Goal: Information Seeking & Learning: Learn about a topic

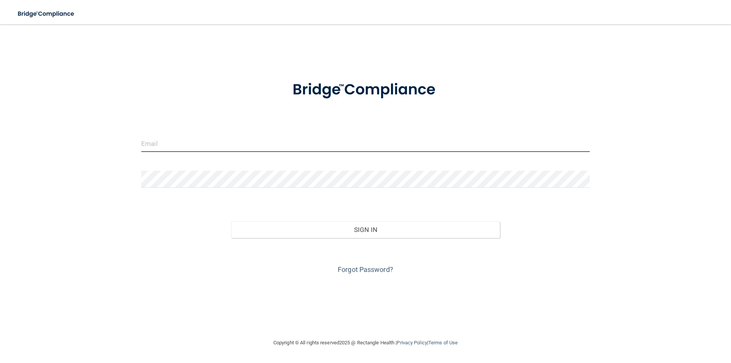
click at [317, 149] on input "email" at bounding box center [365, 143] width 449 height 17
type input "[PERSON_NAME][EMAIL_ADDRESS][DOMAIN_NAME]"
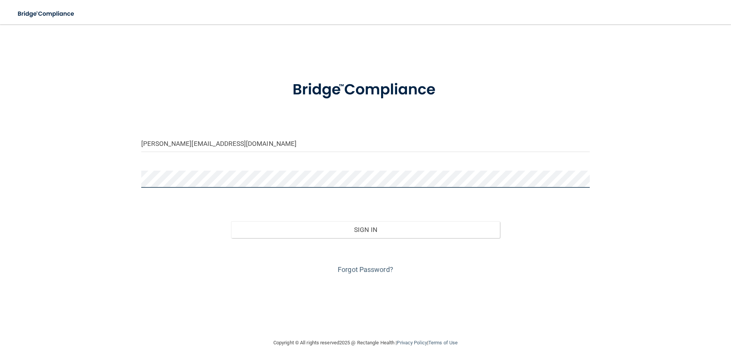
click at [231, 221] on button "Sign In" at bounding box center [365, 229] width 269 height 17
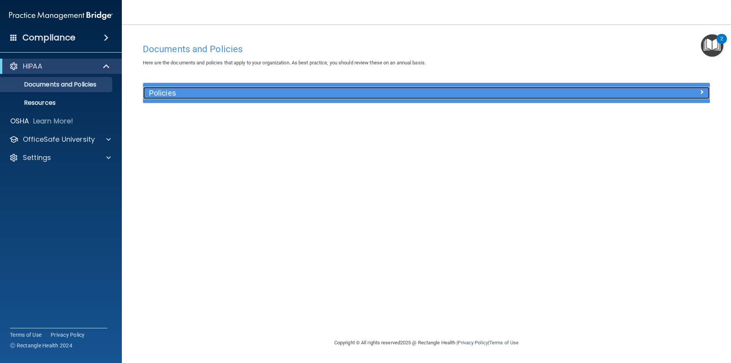
click at [165, 96] on h5 "Policies" at bounding box center [355, 93] width 413 height 8
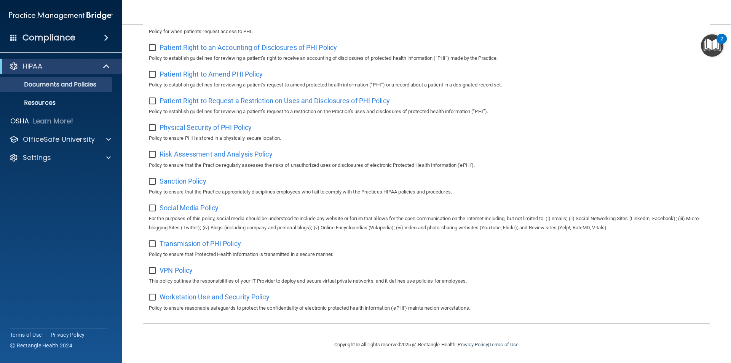
scroll to position [401, 0]
click at [70, 65] on div "HIPAA" at bounding box center [50, 66] width 94 height 9
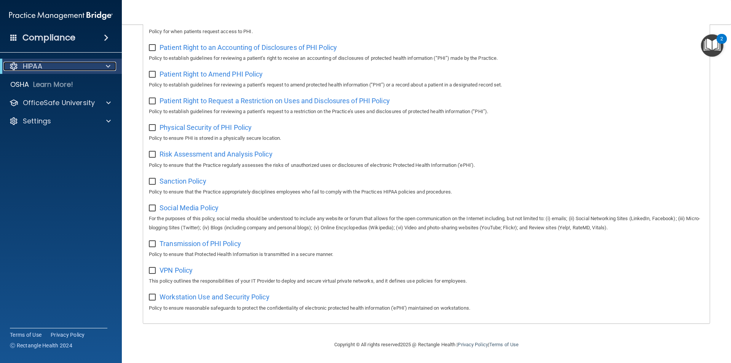
click at [70, 66] on div "HIPAA" at bounding box center [50, 66] width 94 height 9
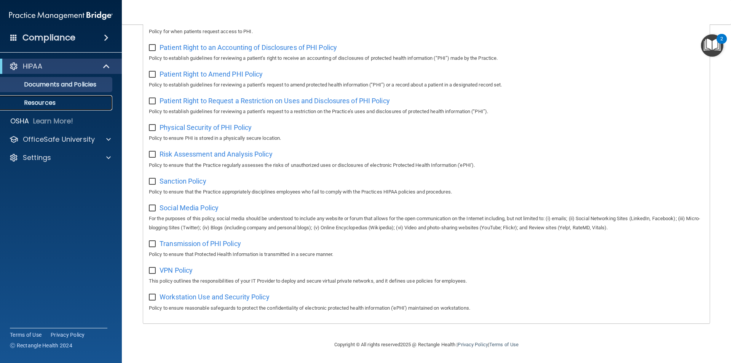
click at [74, 102] on p "Resources" at bounding box center [57, 103] width 104 height 8
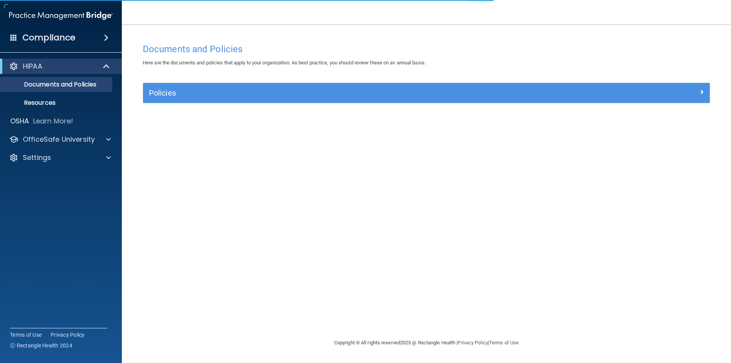
click at [77, 38] on div "Compliance" at bounding box center [61, 37] width 122 height 17
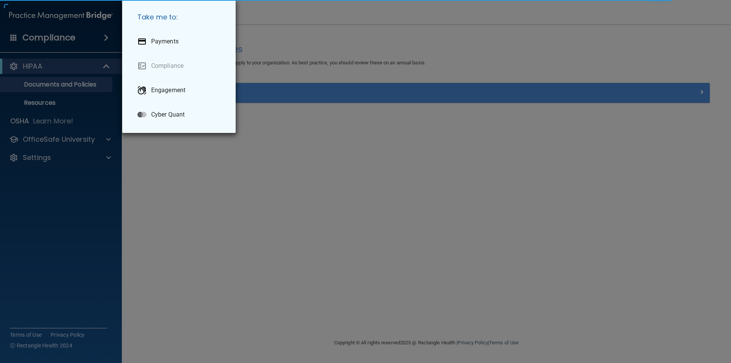
click at [192, 198] on div "Take me to: Payments Compliance Engagement Cyber Quant" at bounding box center [365, 181] width 731 height 363
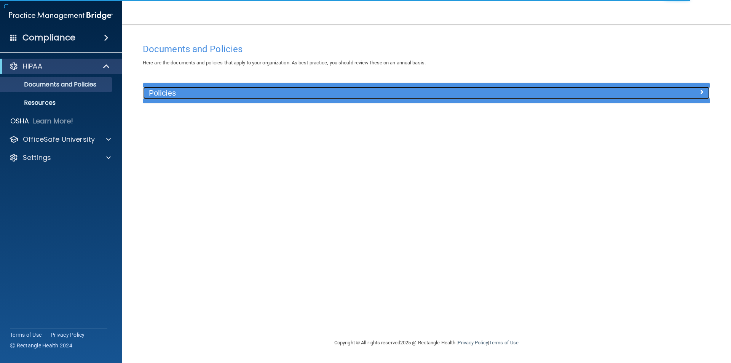
click at [187, 91] on h5 "Policies" at bounding box center [355, 93] width 413 height 8
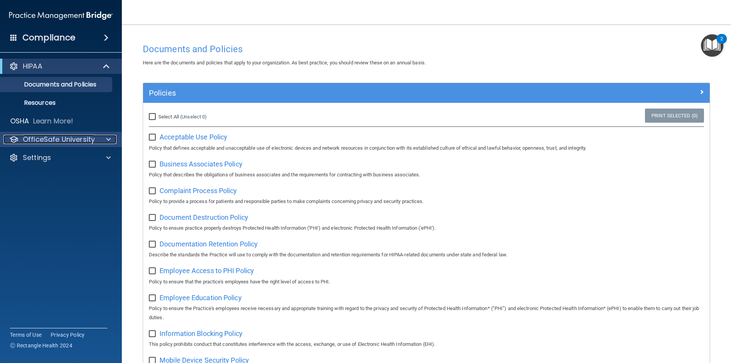
click at [106, 139] on span at bounding box center [108, 139] width 5 height 9
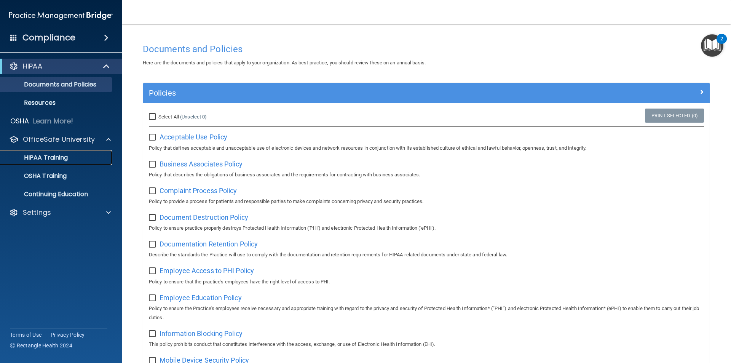
click at [90, 157] on div "HIPAA Training" at bounding box center [57, 158] width 104 height 8
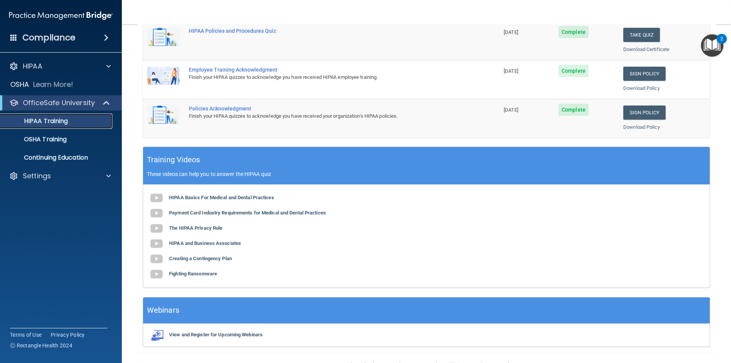
scroll to position [211, 0]
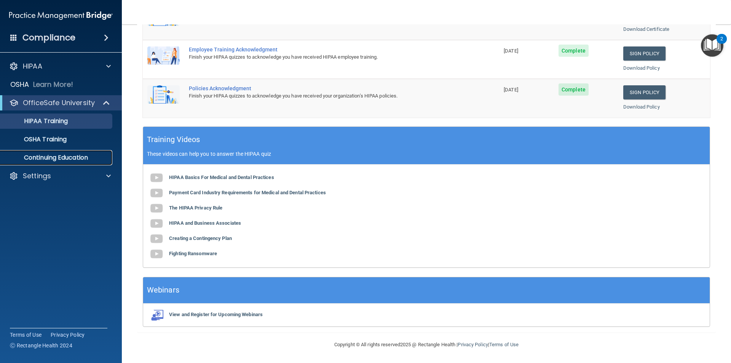
click at [69, 154] on p "Continuing Education" at bounding box center [57, 158] width 104 height 8
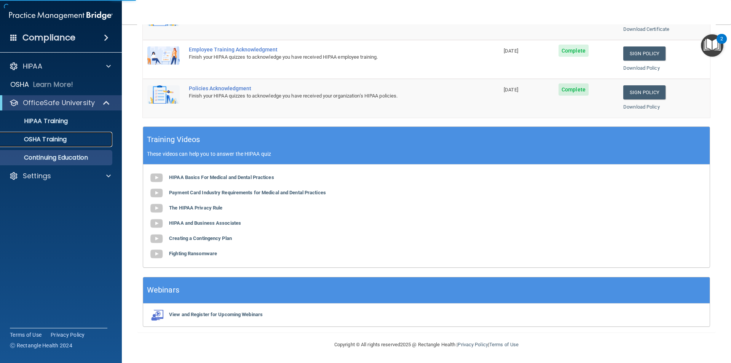
click at [74, 137] on div "OSHA Training" at bounding box center [57, 140] width 104 height 8
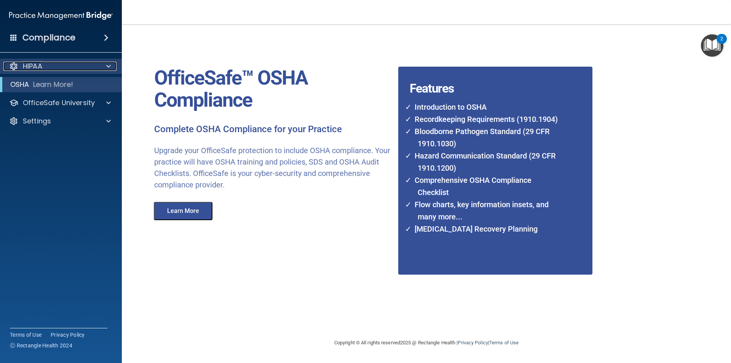
click at [90, 64] on div "HIPAA" at bounding box center [50, 66] width 94 height 9
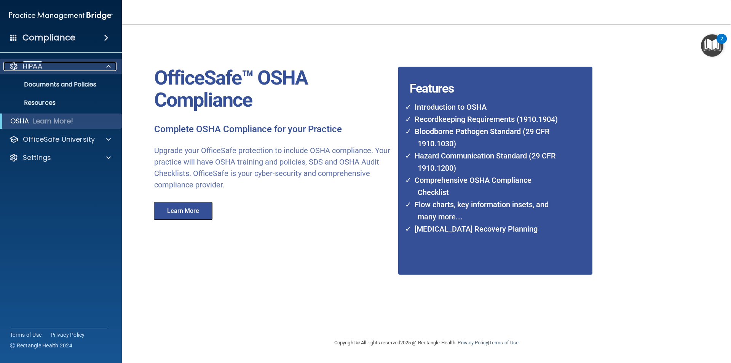
click at [90, 64] on div "HIPAA" at bounding box center [50, 66] width 94 height 9
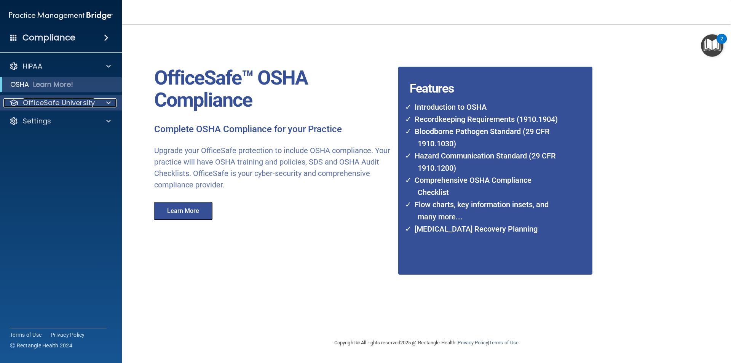
click at [107, 104] on span at bounding box center [108, 102] width 5 height 9
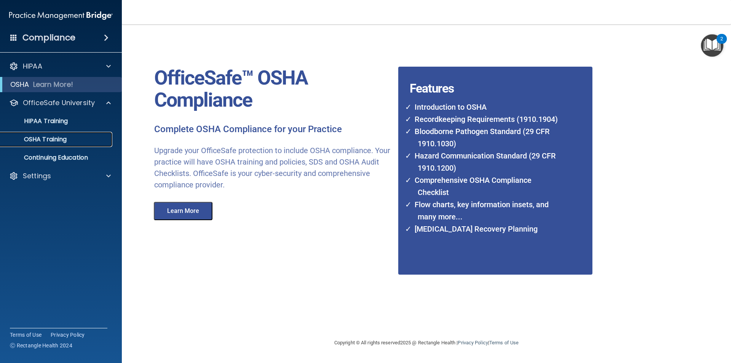
click at [92, 132] on link "OSHA Training" at bounding box center [52, 139] width 120 height 15
click at [86, 123] on div "HIPAA Training" at bounding box center [57, 121] width 104 height 8
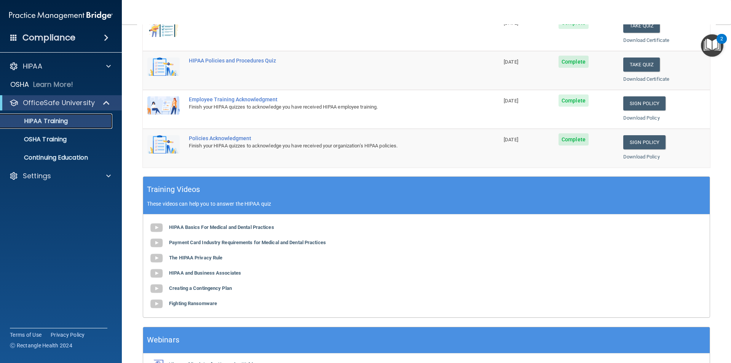
scroll to position [96, 0]
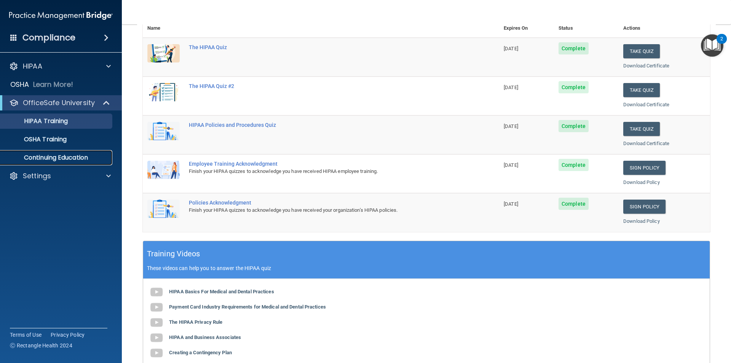
click at [78, 155] on p "Continuing Education" at bounding box center [57, 158] width 104 height 8
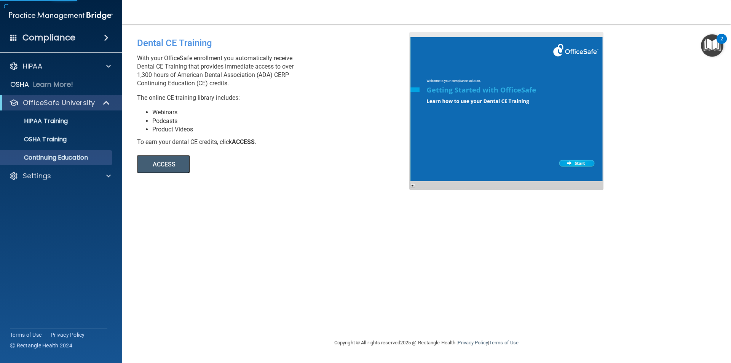
click at [156, 162] on button "ACCESS" at bounding box center [163, 164] width 53 height 18
